Goal: Check status: Check status

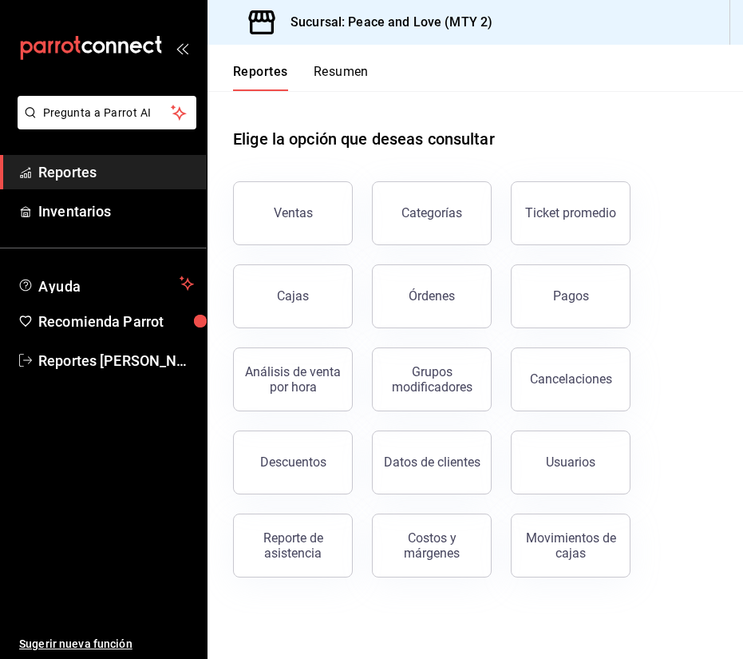
click at [279, 533] on div "Reporte de asistencia" at bounding box center [293, 545] width 99 height 30
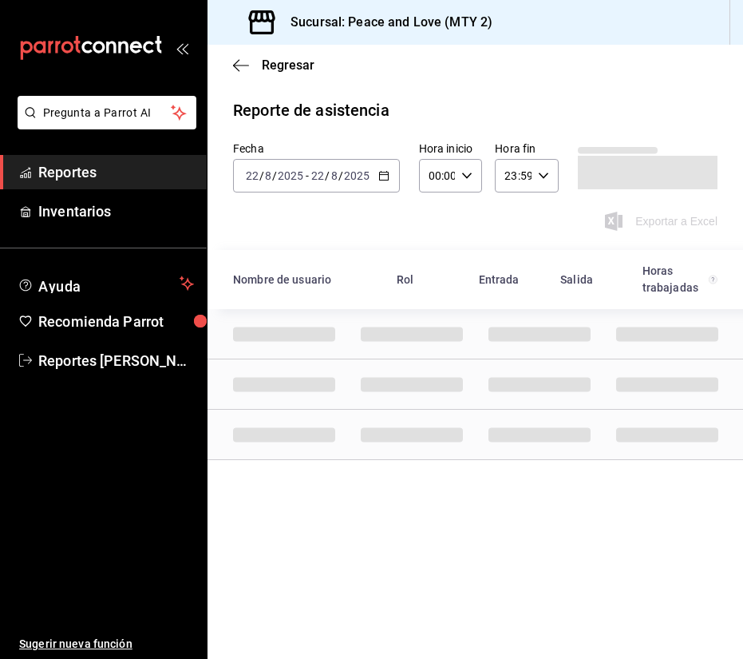
click at [298, 175] on input "2025" at bounding box center [290, 175] width 27 height 13
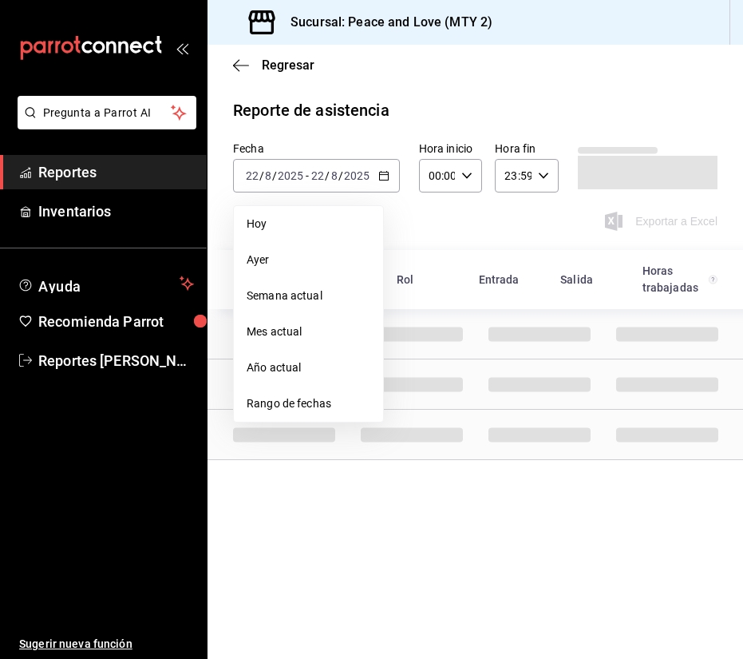
click at [304, 402] on span "Rango de fechas" at bounding box center [309, 403] width 124 height 17
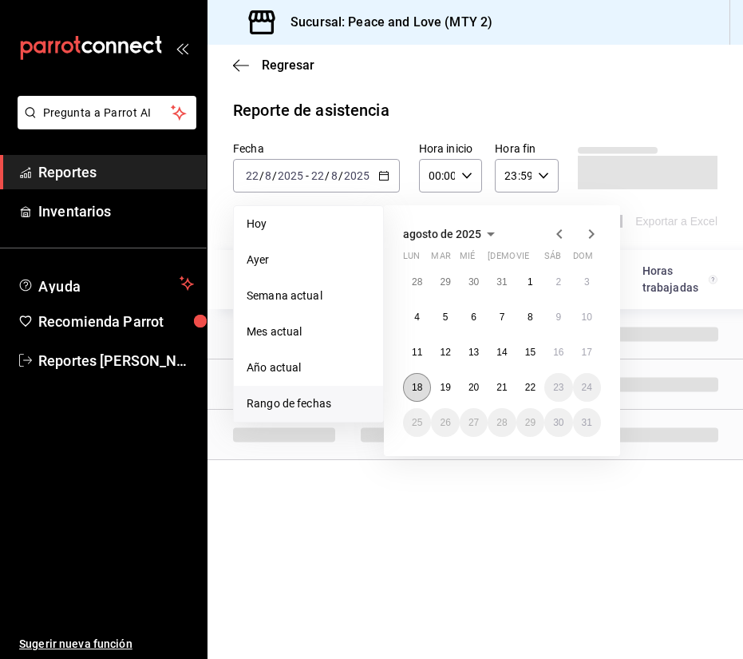
click at [412, 390] on abbr "18" at bounding box center [417, 387] width 10 height 11
click at [418, 384] on abbr "18" at bounding box center [417, 387] width 10 height 11
click at [541, 385] on button "22" at bounding box center [531, 387] width 28 height 29
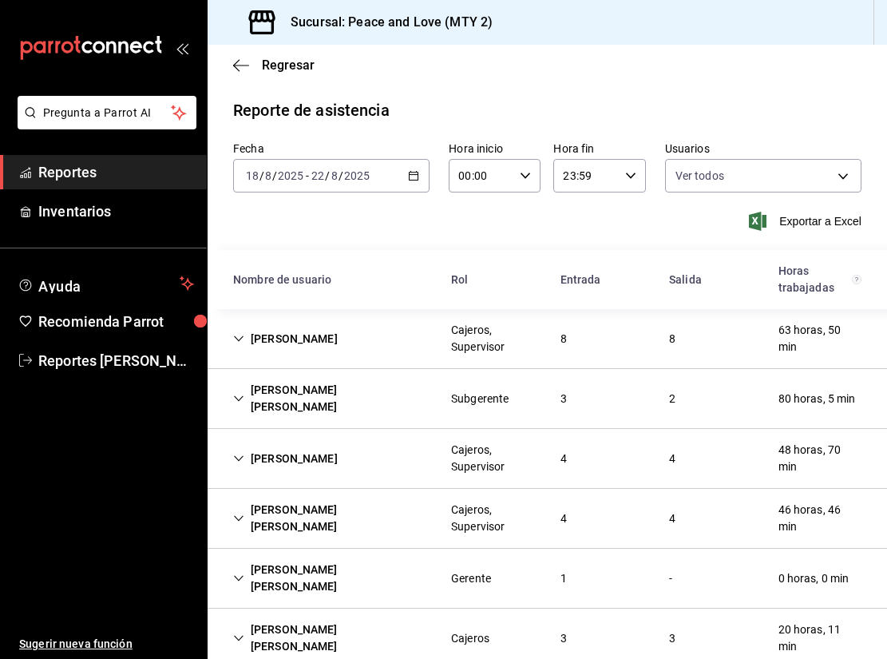
click at [239, 337] on icon "Cell" at bounding box center [238, 338] width 11 height 11
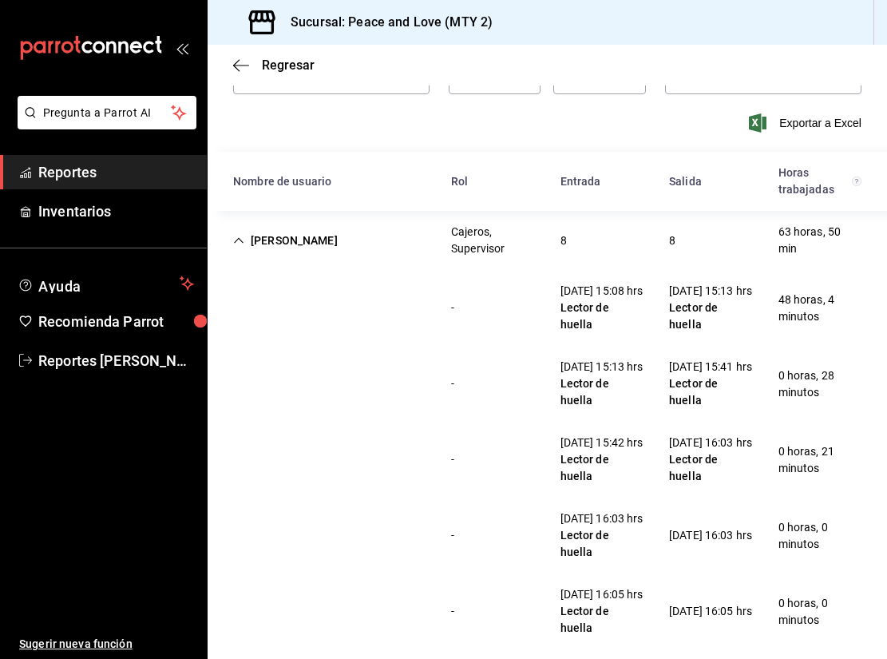
scroll to position [34, 0]
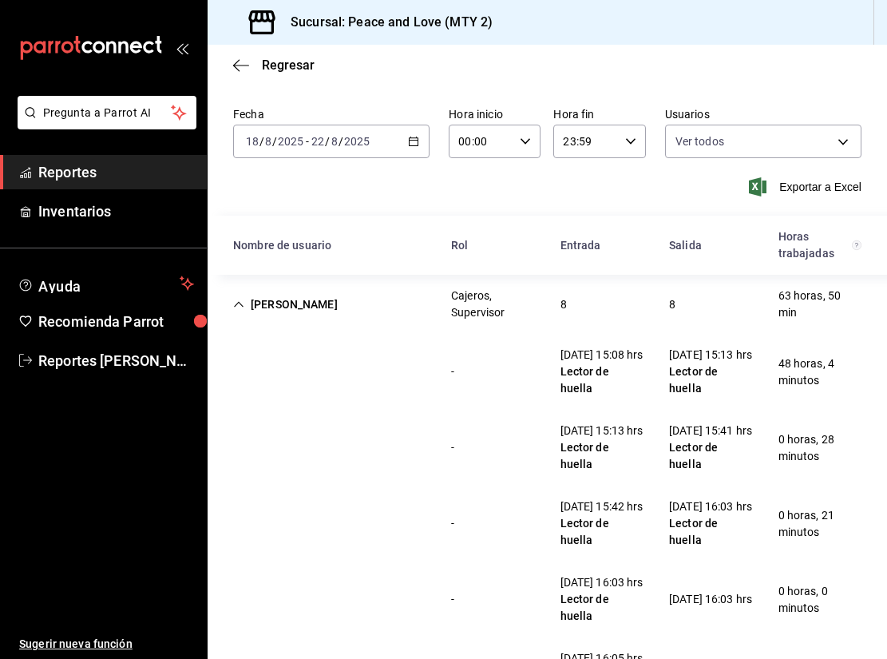
click at [236, 302] on icon "Cell" at bounding box center [238, 304] width 11 height 11
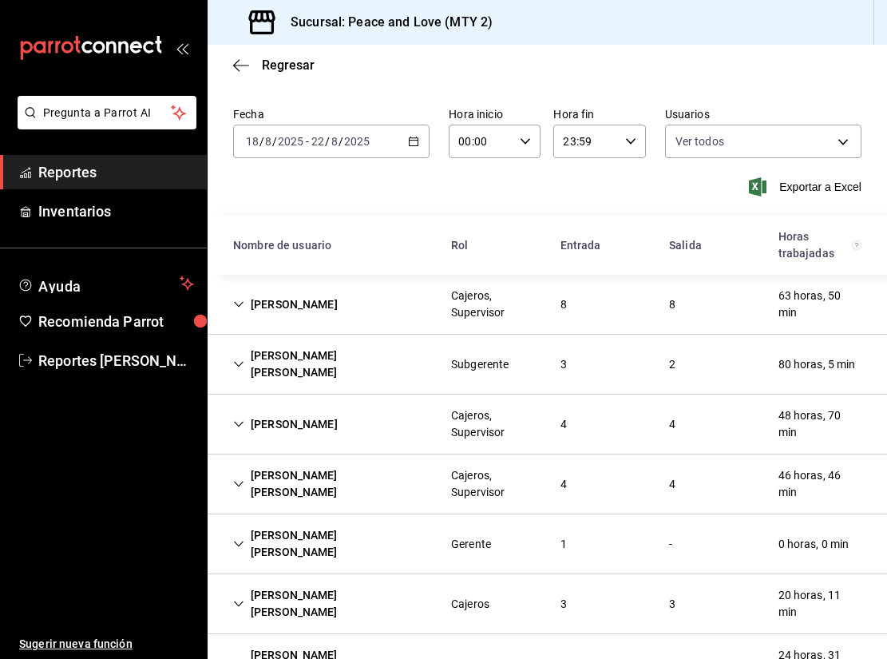
click at [234, 359] on icon "Cell" at bounding box center [238, 364] width 11 height 11
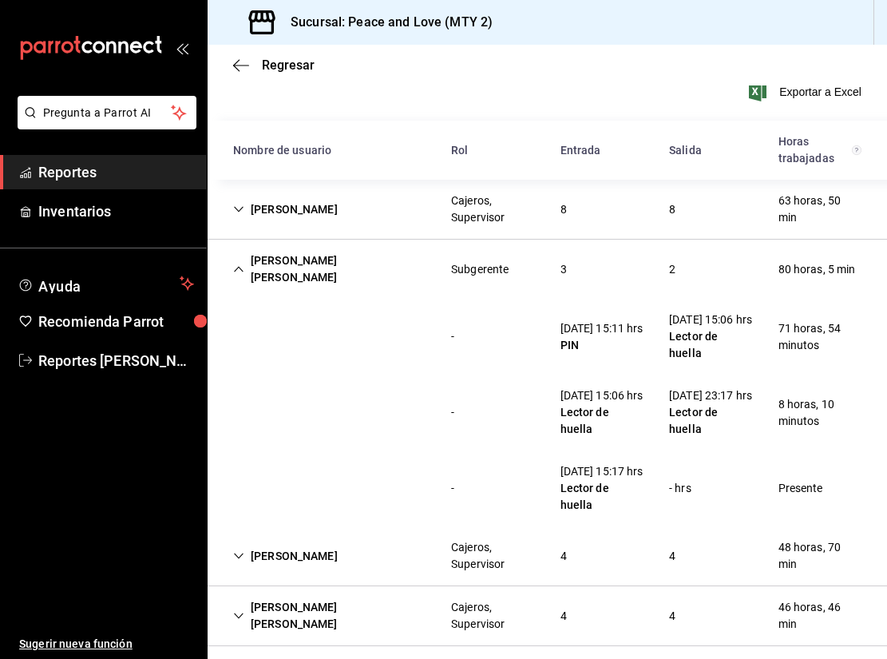
scroll to position [133, 0]
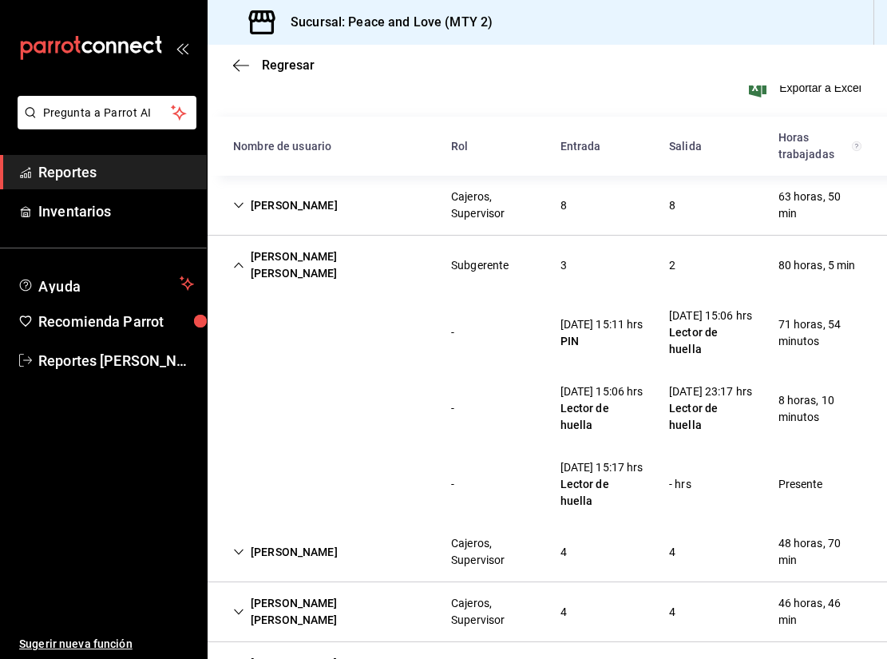
click at [243, 263] on icon "Cell" at bounding box center [239, 266] width 10 height 6
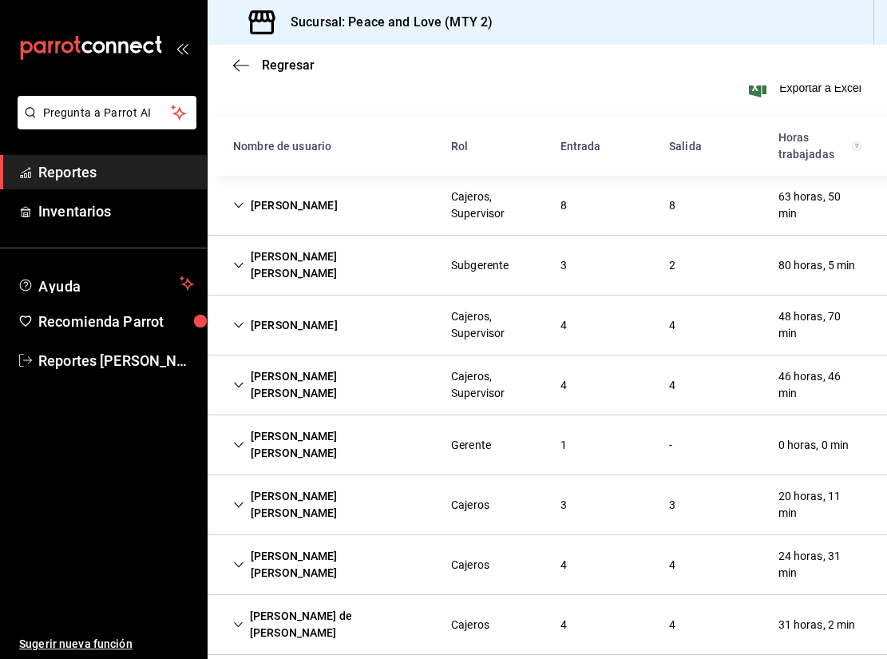
click at [236, 319] on icon "Cell" at bounding box center [238, 324] width 11 height 11
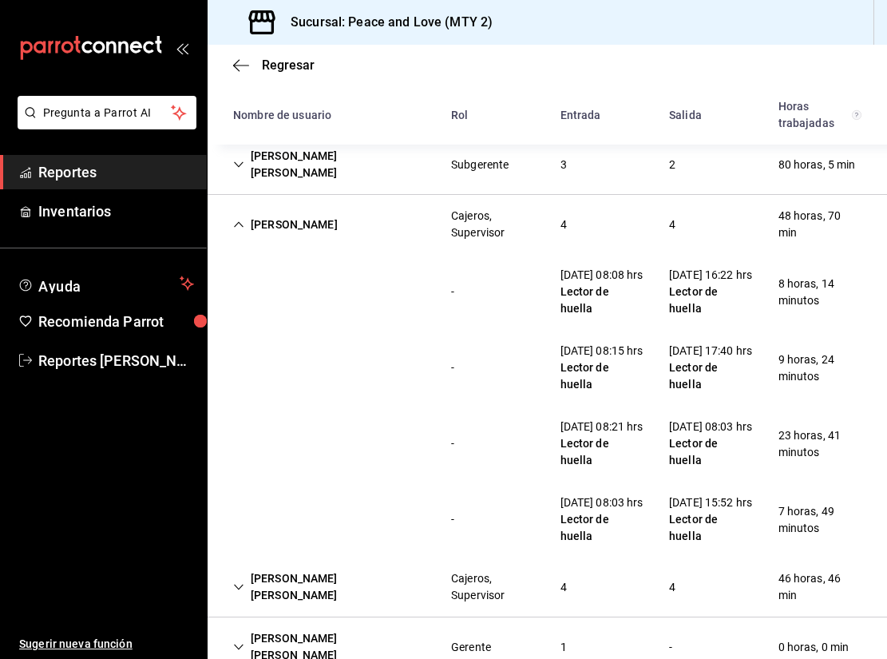
scroll to position [239, 0]
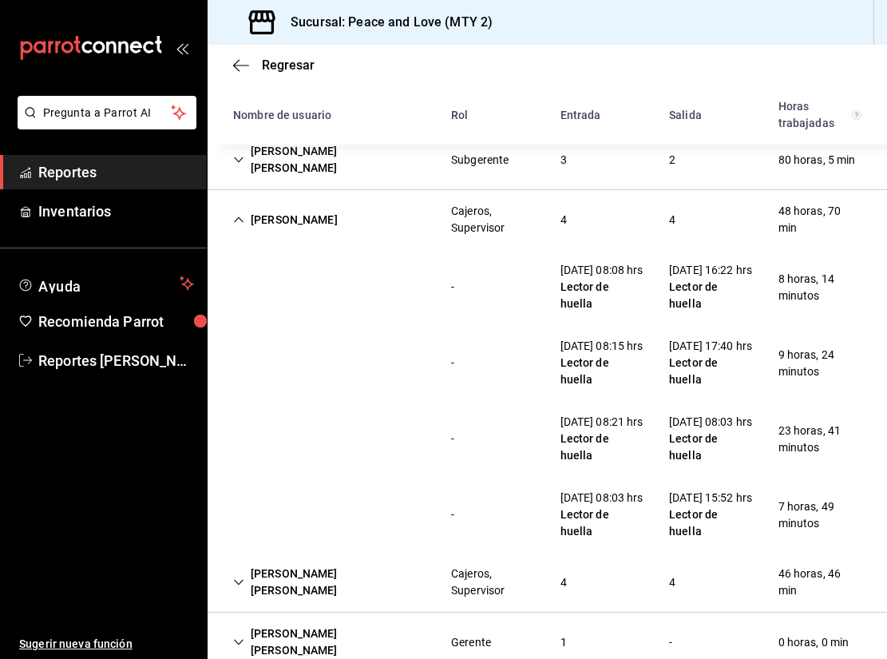
click at [233, 214] on icon "Cell" at bounding box center [238, 219] width 11 height 11
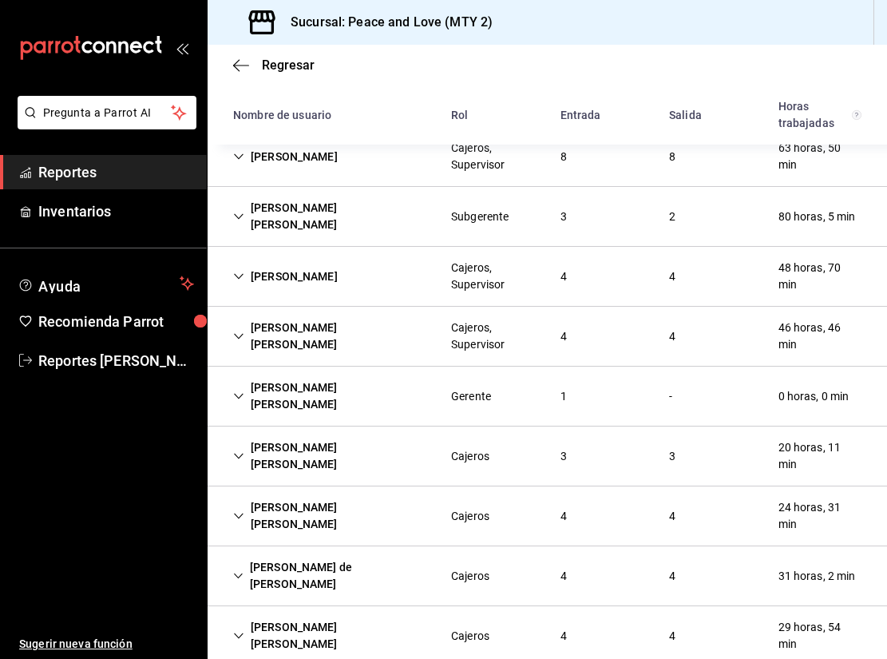
scroll to position [181, 0]
click at [239, 331] on icon "Cell" at bounding box center [238, 336] width 11 height 11
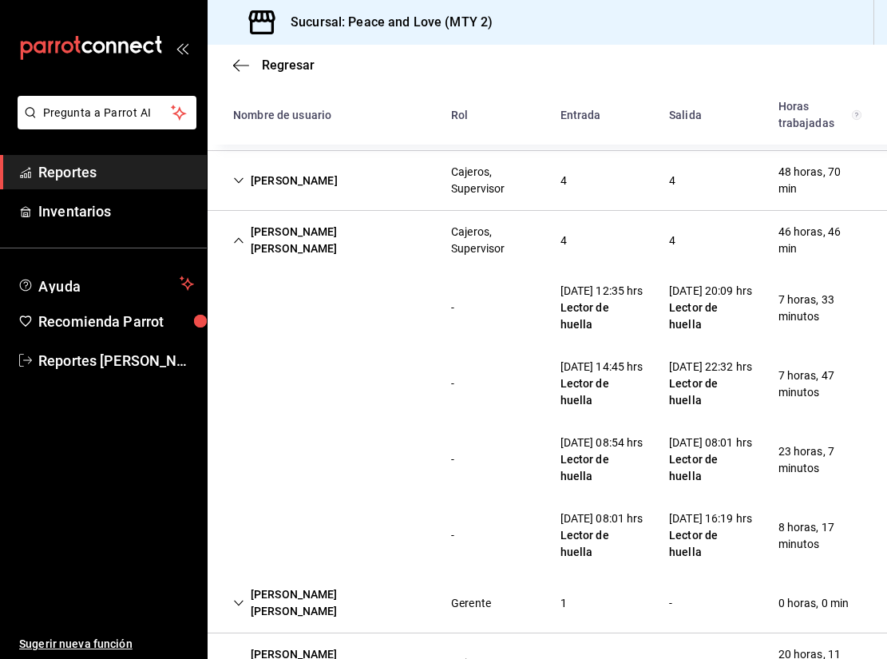
scroll to position [287, 0]
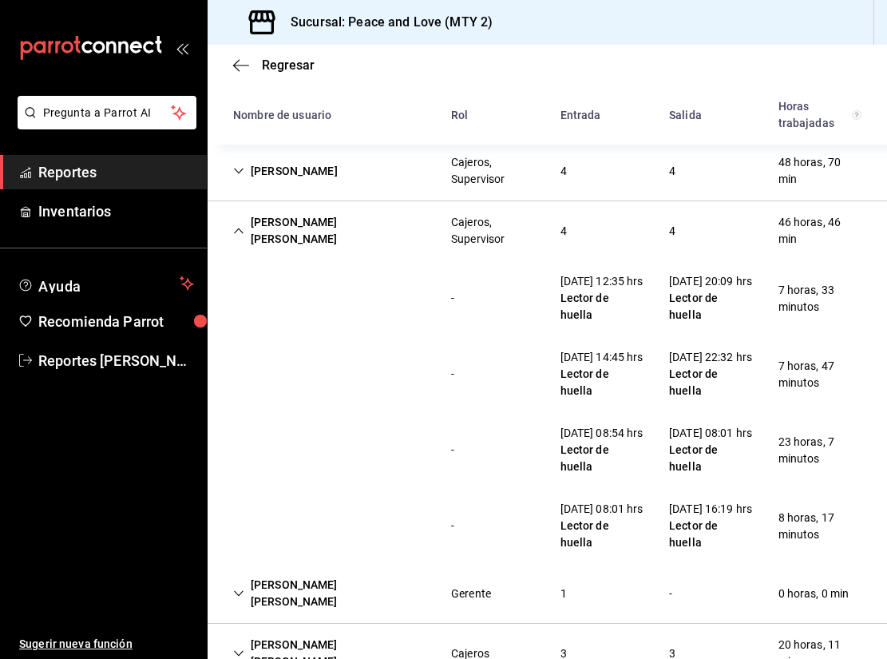
click at [235, 225] on icon "Cell" at bounding box center [238, 230] width 11 height 11
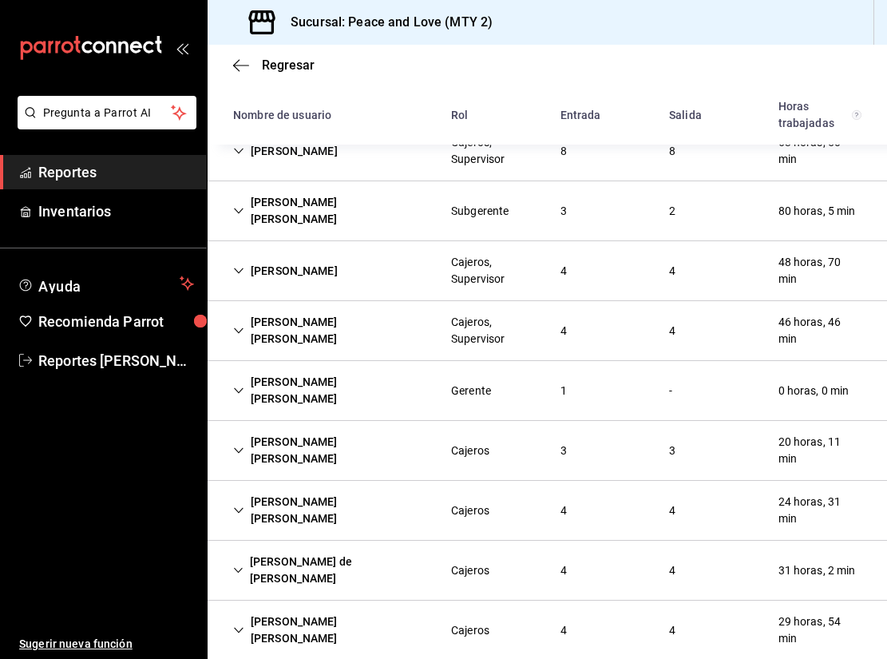
scroll to position [181, 0]
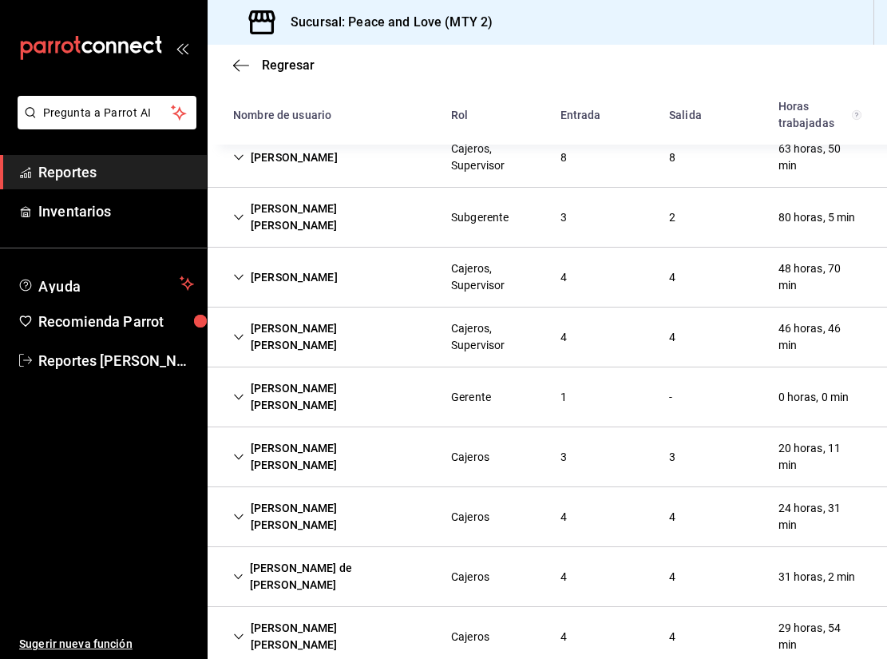
click at [237, 454] on icon "Cell" at bounding box center [239, 457] width 10 height 6
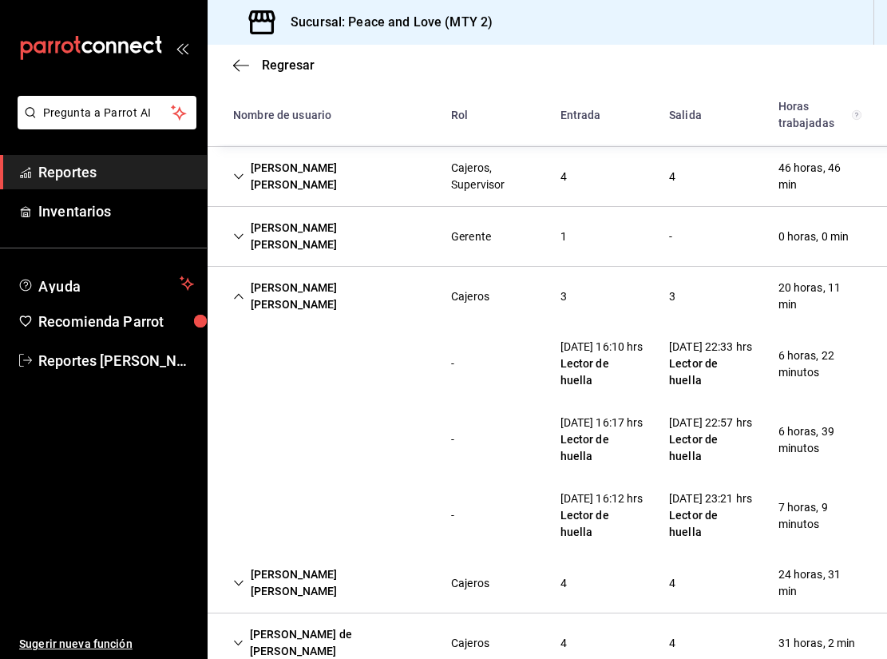
scroll to position [329, 0]
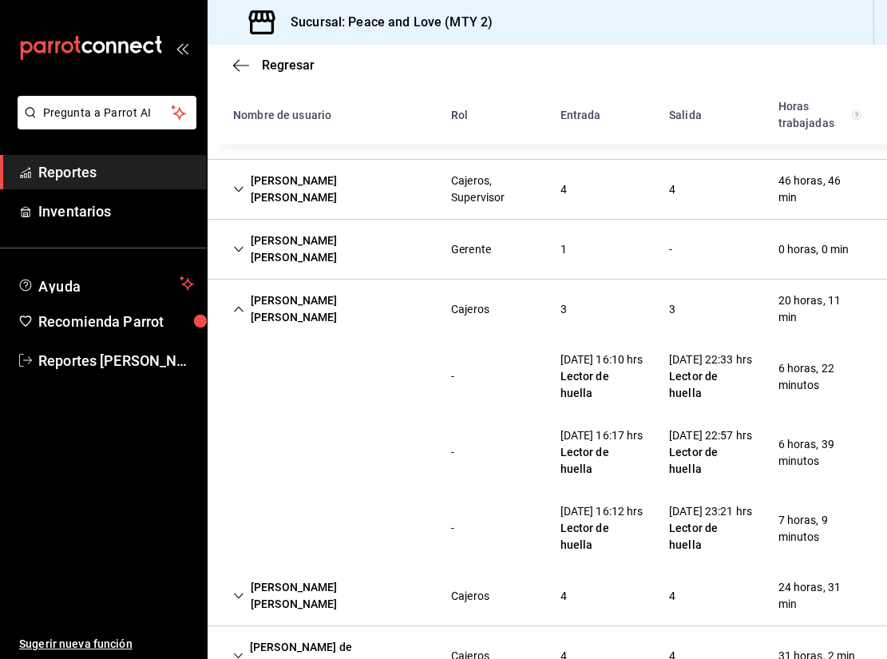
click at [236, 303] on icon "Cell" at bounding box center [238, 308] width 11 height 11
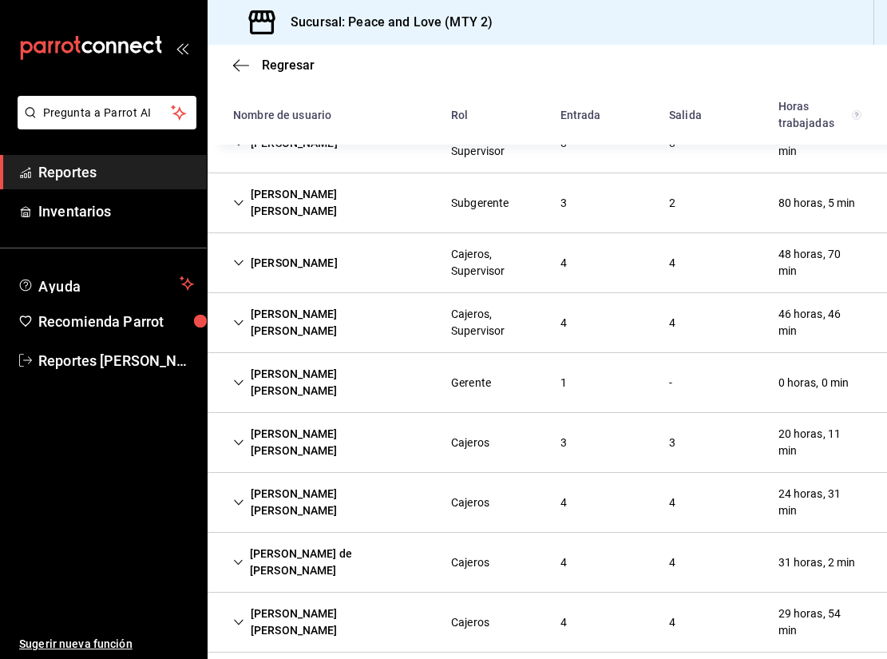
scroll to position [181, 0]
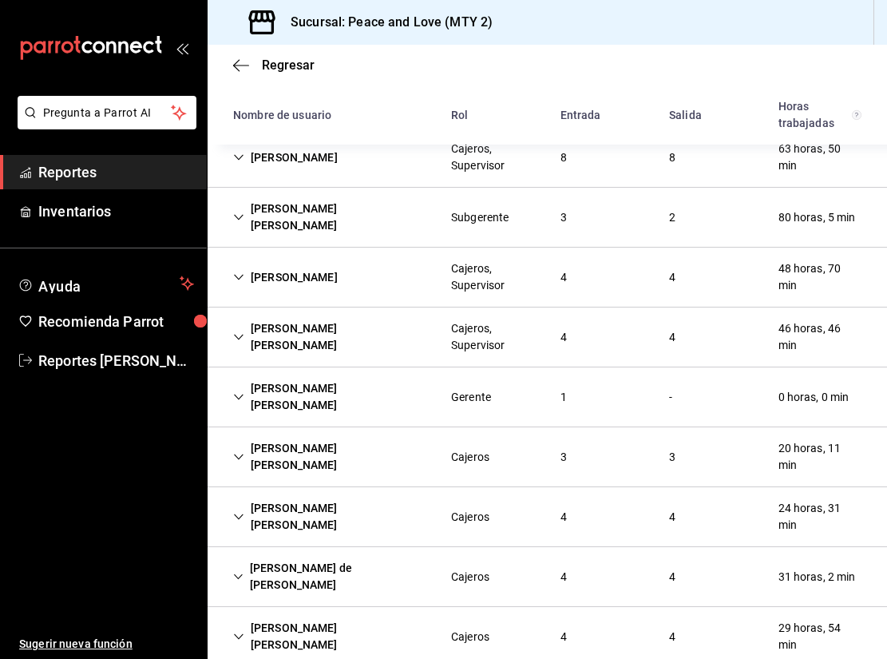
click at [237, 511] on icon "Cell" at bounding box center [238, 516] width 11 height 11
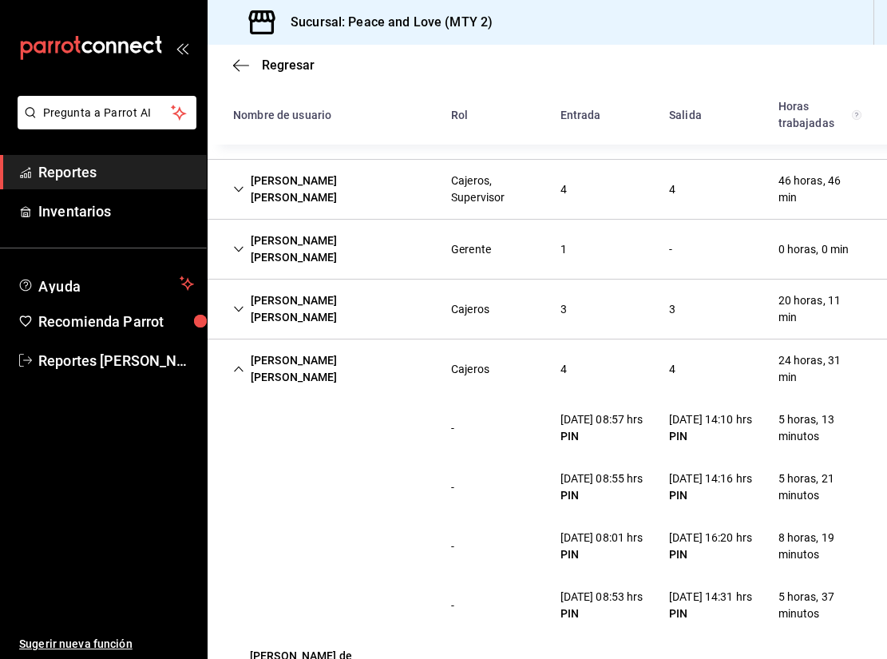
scroll to position [329, 0]
click at [237, 363] on icon "Cell" at bounding box center [238, 368] width 11 height 11
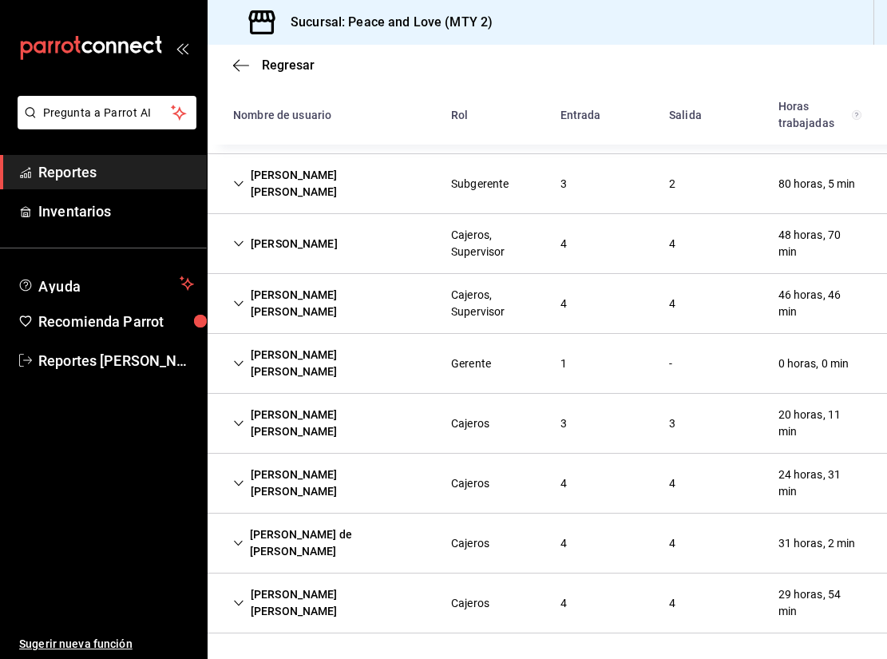
scroll to position [181, 0]
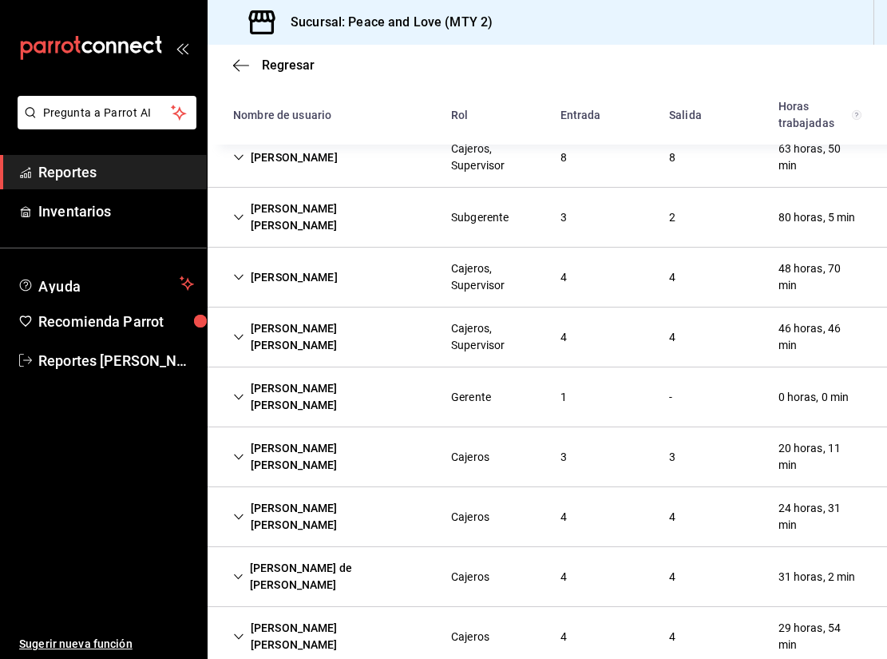
click at [243, 571] on icon "Cell" at bounding box center [238, 576] width 10 height 11
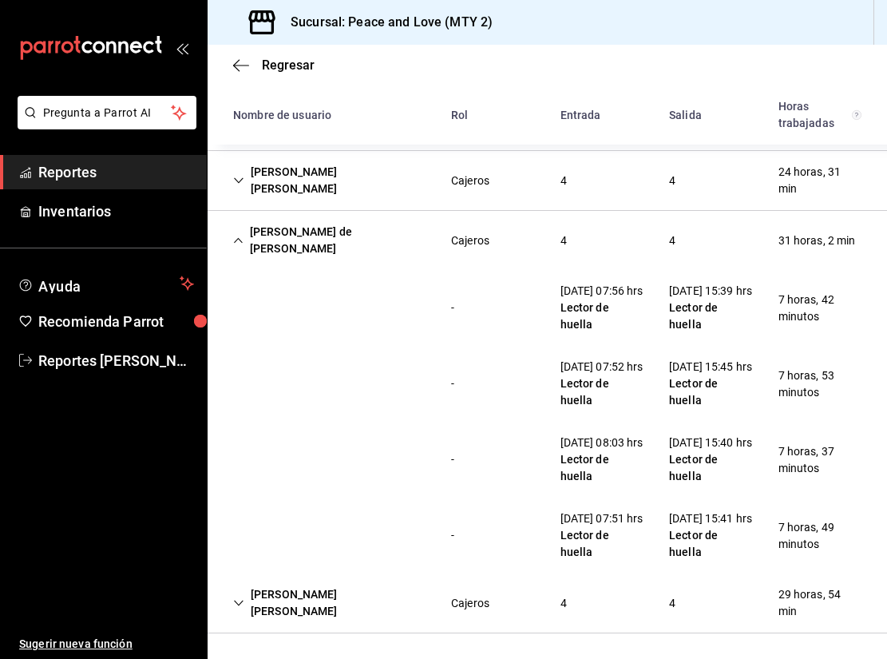
scroll to position [551, 0]
click at [237, 235] on icon "Cell" at bounding box center [238, 240] width 10 height 11
click at [237, 174] on div "[PERSON_NAME], Supervisor 8 8 63 horas, 50 min - [DATE] 15:08 hrs Lector de hue…" at bounding box center [548, 213] width 680 height 842
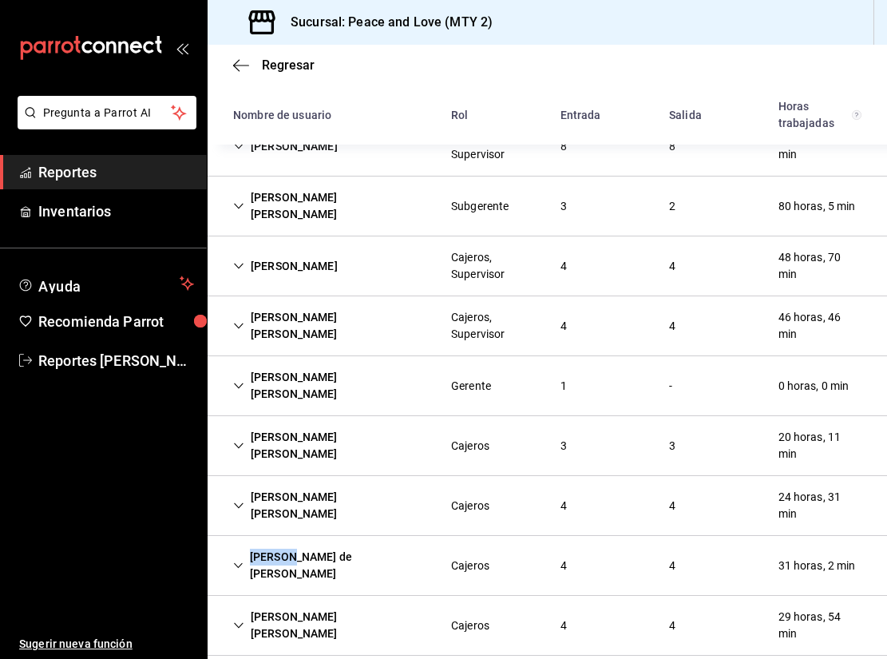
scroll to position [181, 0]
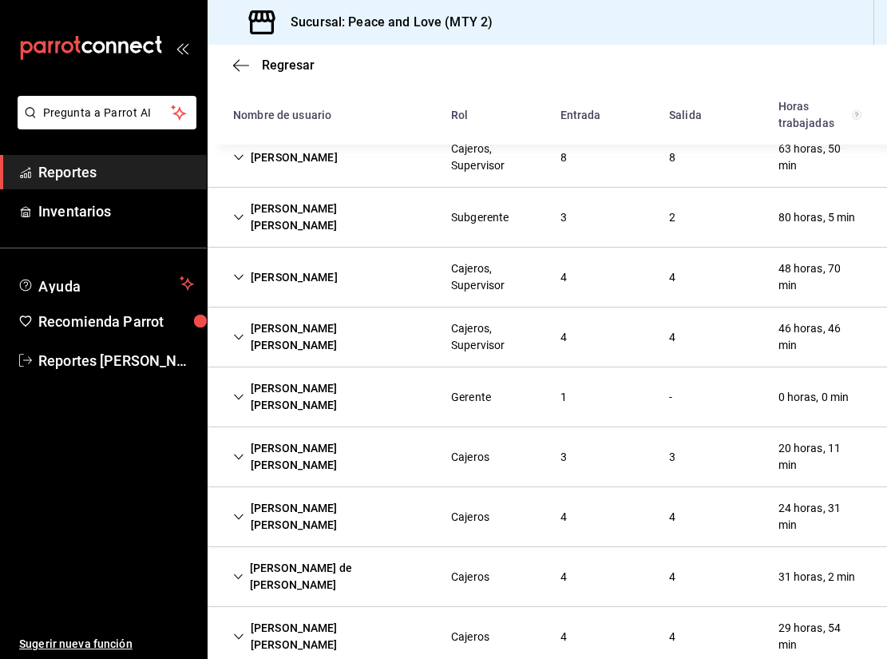
click at [237, 634] on icon "Cell" at bounding box center [239, 637] width 10 height 6
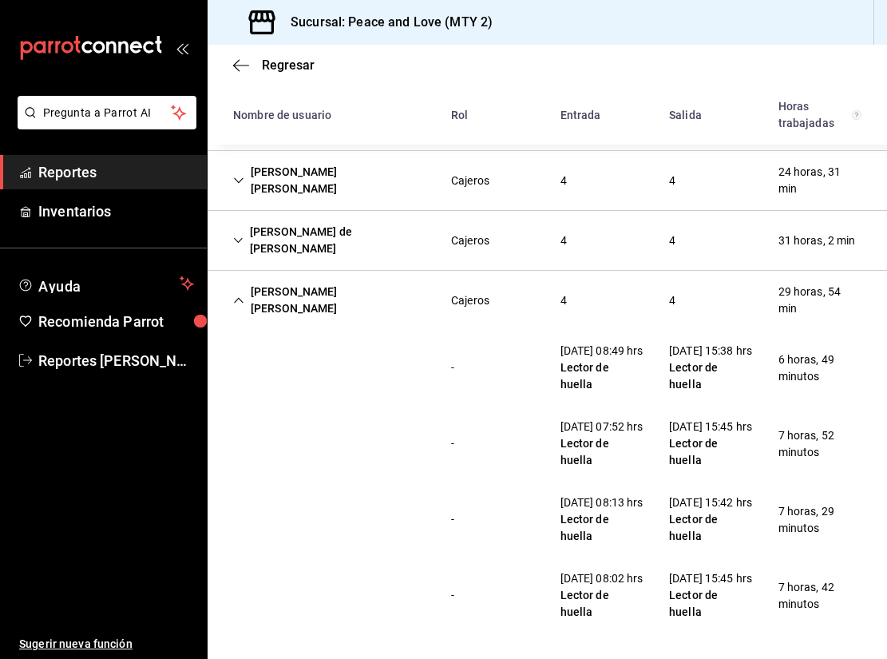
scroll to position [551, 0]
